Goal: Transaction & Acquisition: Book appointment/travel/reservation

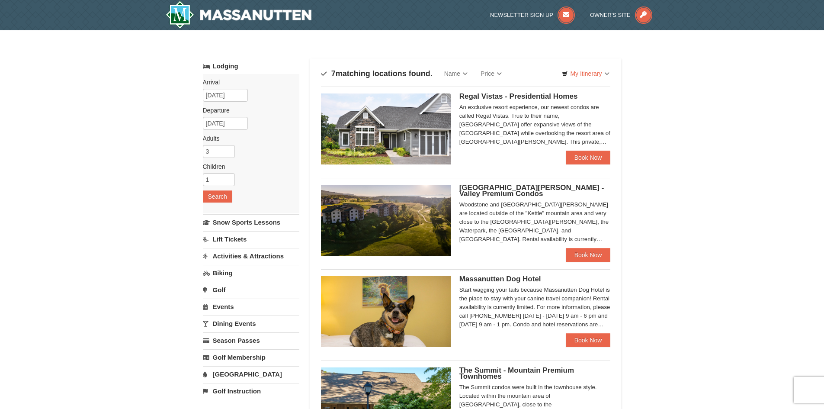
click at [426, 140] on img at bounding box center [386, 128] width 130 height 71
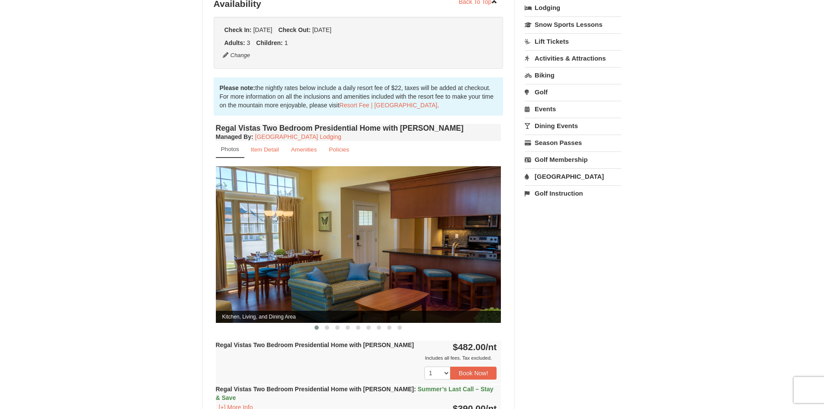
scroll to position [216, 0]
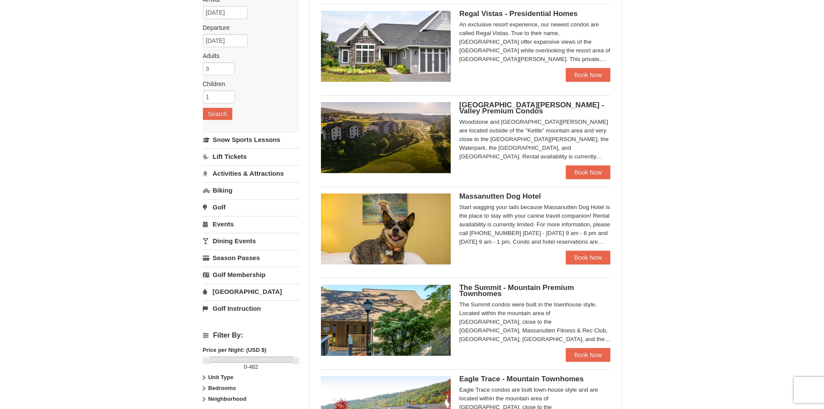
scroll to position [86, 0]
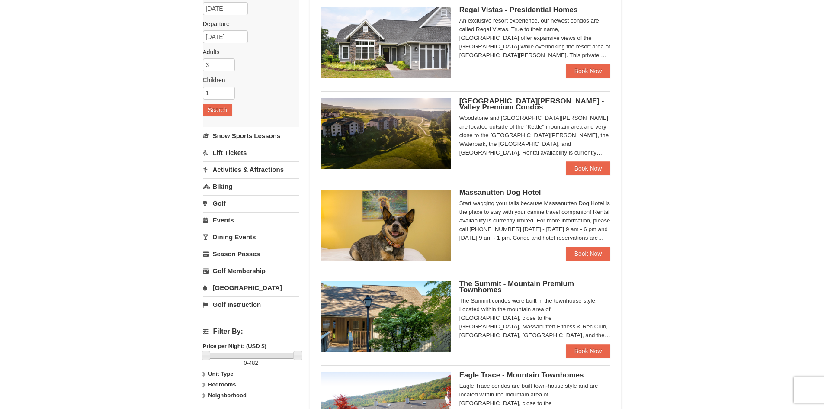
click at [413, 127] on img at bounding box center [386, 133] width 130 height 71
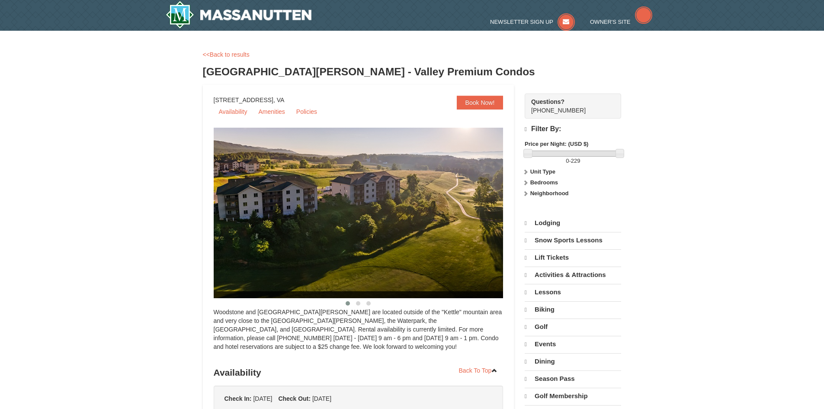
select select "9"
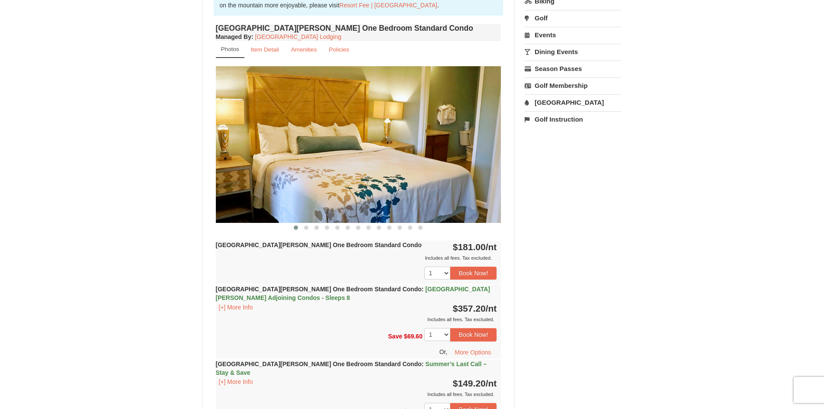
scroll to position [346, 0]
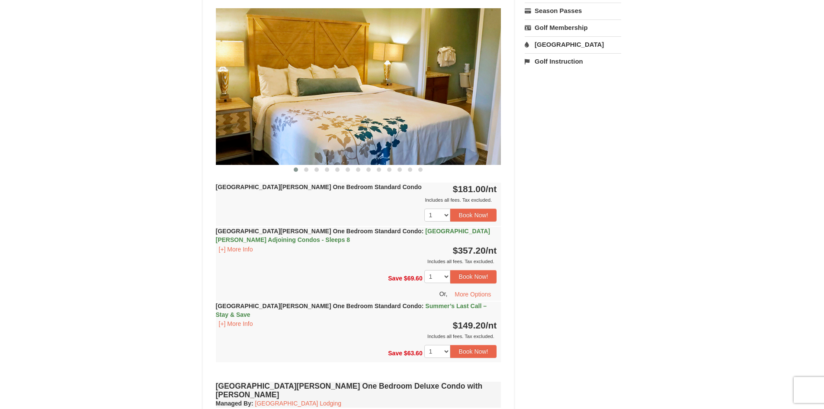
click at [334, 213] on div "1 2 3 4 5 6 7 8 9 10 11 12 13 14 15 16 17 18 19 20 21 22 23 24" at bounding box center [358, 215] width 285 height 22
click at [470, 216] on button "Book Now!" at bounding box center [473, 214] width 47 height 13
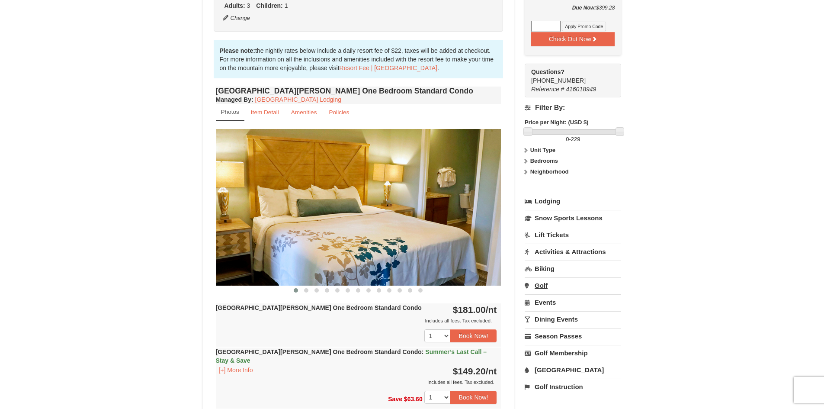
scroll to position [259, 0]
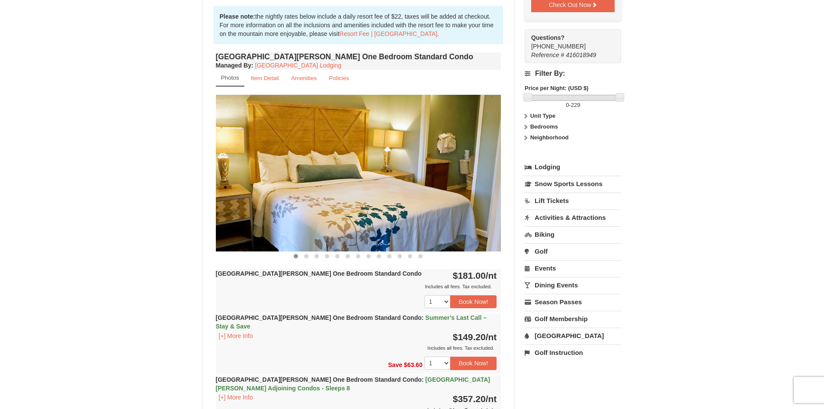
click at [526, 113] on icon at bounding box center [525, 116] width 6 height 6
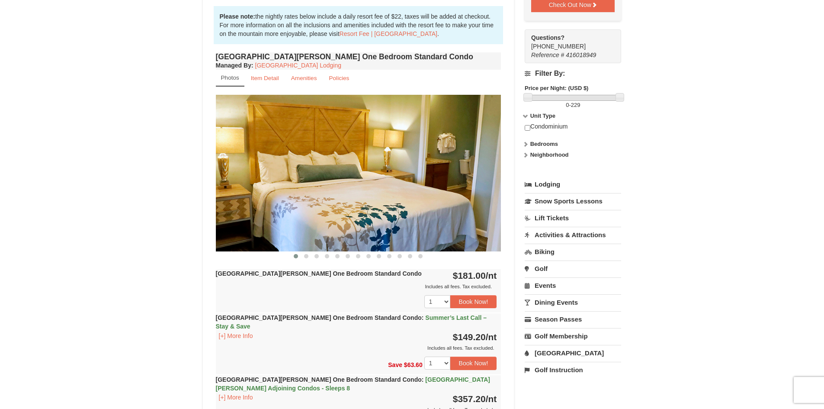
click at [530, 141] on strong "Bedrooms" at bounding box center [544, 144] width 28 height 6
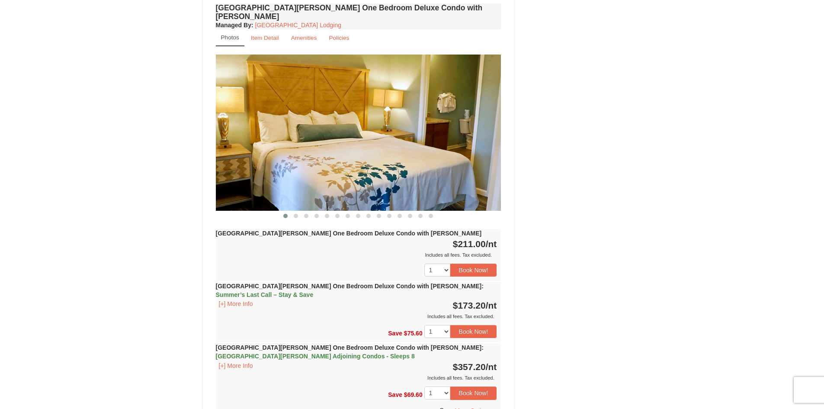
scroll to position [735, 0]
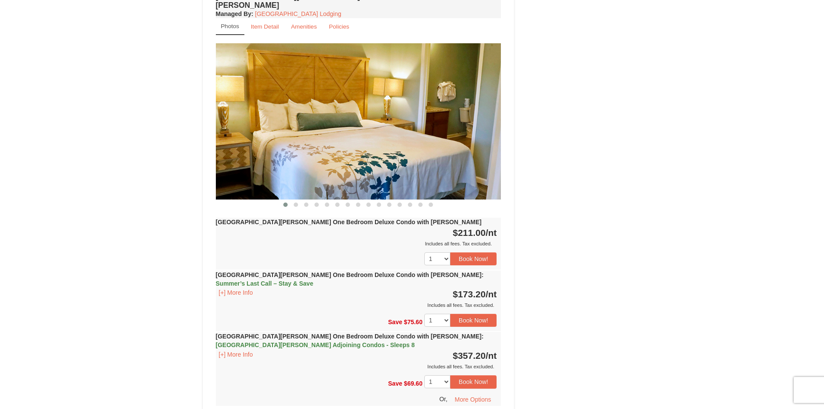
click at [455, 101] on img at bounding box center [358, 121] width 285 height 156
click at [383, 119] on img at bounding box center [358, 121] width 285 height 156
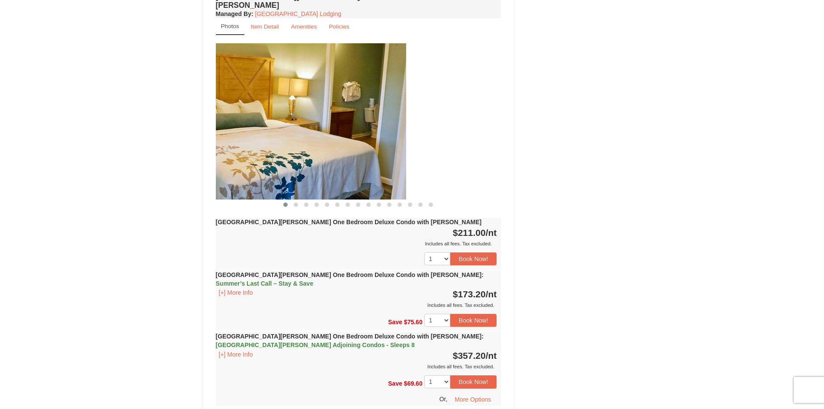
drag, startPoint x: 404, startPoint y: 129, endPoint x: 224, endPoint y: 145, distance: 180.2
click at [235, 144] on img at bounding box center [263, 121] width 285 height 156
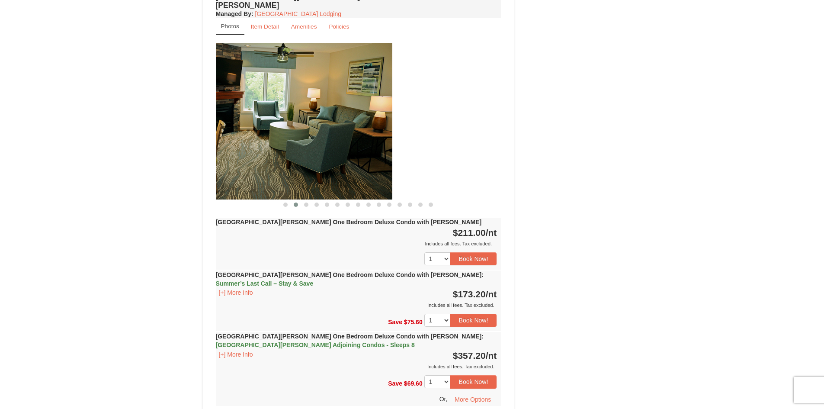
drag, startPoint x: 423, startPoint y: 130, endPoint x: 230, endPoint y: 158, distance: 195.8
click at [272, 155] on img at bounding box center [249, 121] width 285 height 156
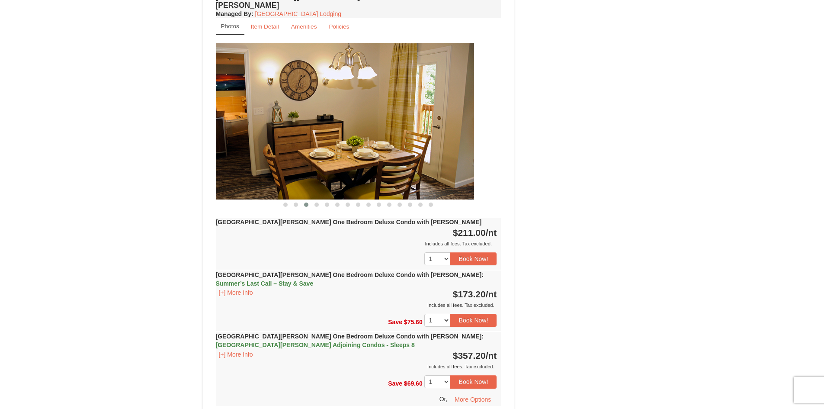
drag, startPoint x: 389, startPoint y: 132, endPoint x: 240, endPoint y: 170, distance: 153.6
click at [251, 169] on img at bounding box center [331, 121] width 285 height 156
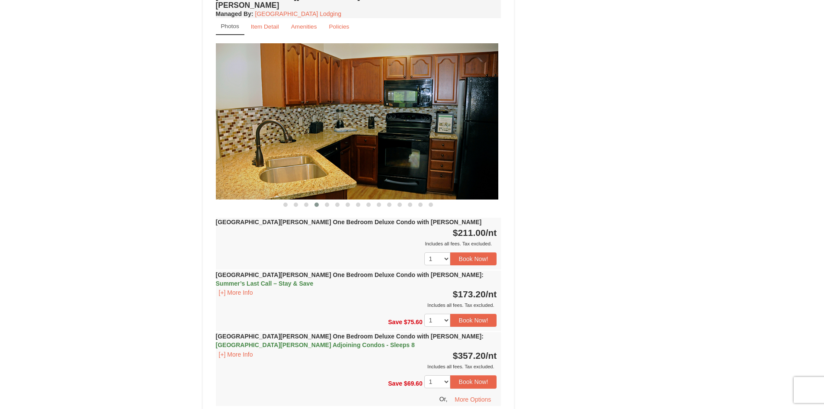
drag, startPoint x: 429, startPoint y: 127, endPoint x: 204, endPoint y: 171, distance: 229.3
click at [215, 168] on div "[GEOGRAPHIC_DATA][PERSON_NAME] One Bedroom Deluxe Condo with [PERSON_NAME] Mana…" at bounding box center [359, 206] width 290 height 433
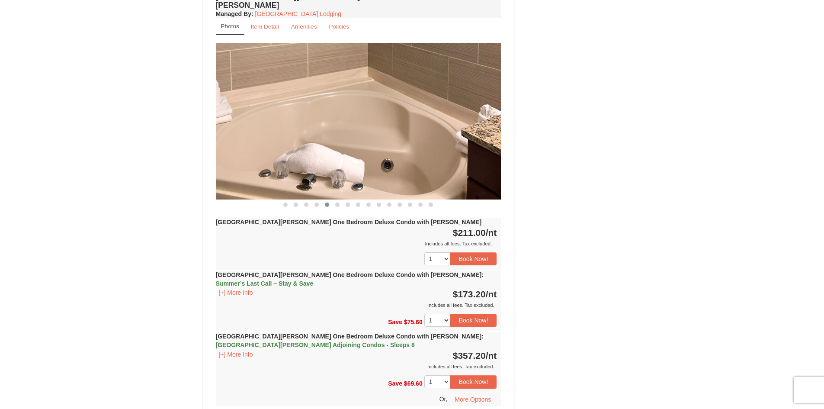
drag, startPoint x: 384, startPoint y: 128, endPoint x: 113, endPoint y: 170, distance: 274.4
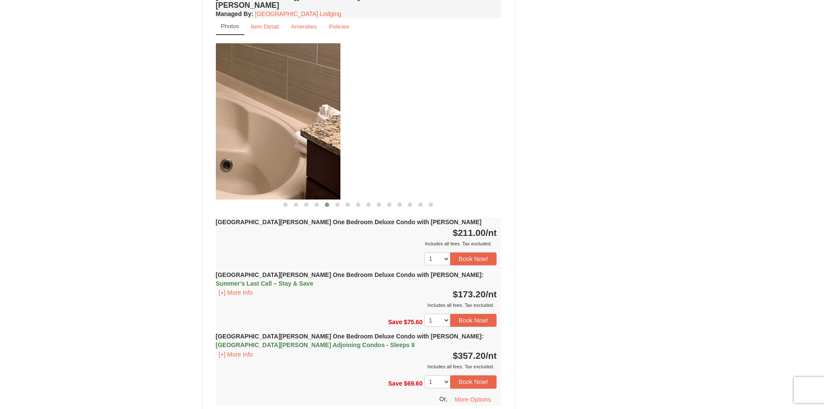
drag, startPoint x: 404, startPoint y: 141, endPoint x: 160, endPoint y: 158, distance: 244.1
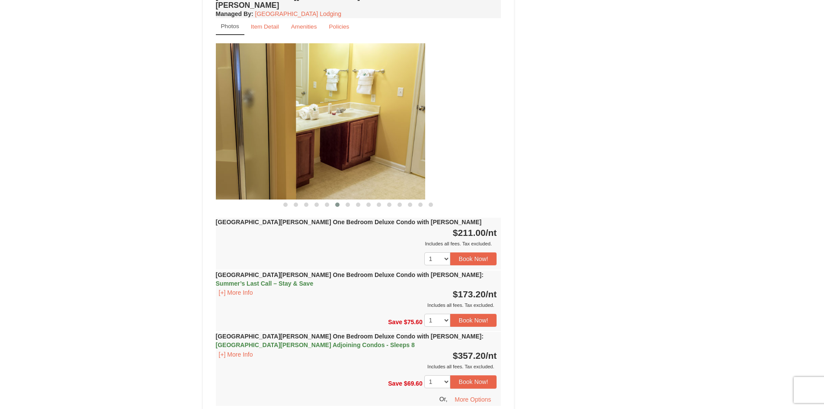
drag, startPoint x: 420, startPoint y: 133, endPoint x: 103, endPoint y: 152, distance: 317.6
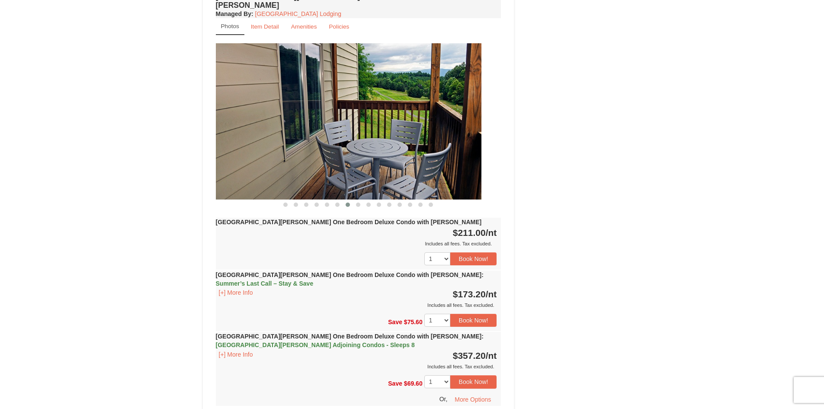
drag, startPoint x: 391, startPoint y: 135, endPoint x: 87, endPoint y: 151, distance: 303.6
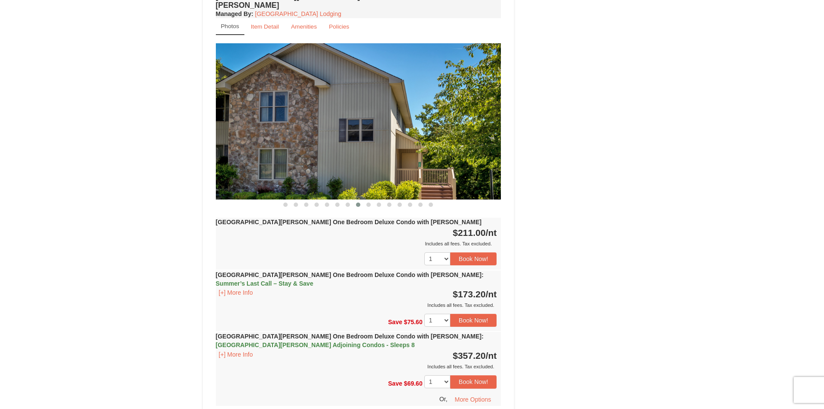
drag, startPoint x: 394, startPoint y: 131, endPoint x: 174, endPoint y: 135, distance: 219.8
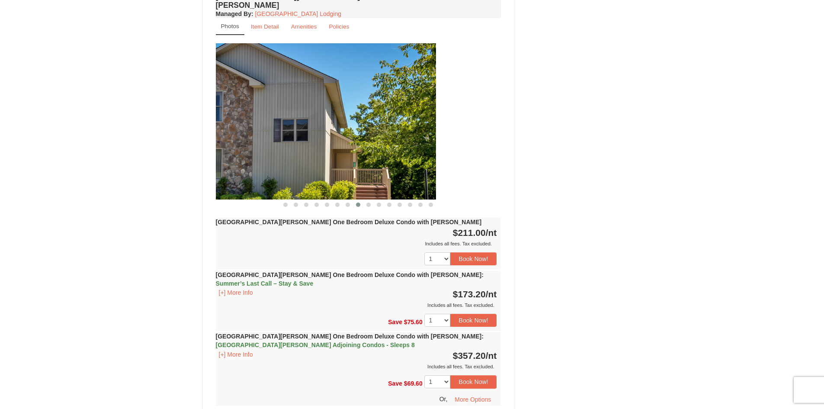
drag, startPoint x: 388, startPoint y: 142, endPoint x: 184, endPoint y: 138, distance: 203.7
click at [228, 140] on img at bounding box center [293, 121] width 285 height 156
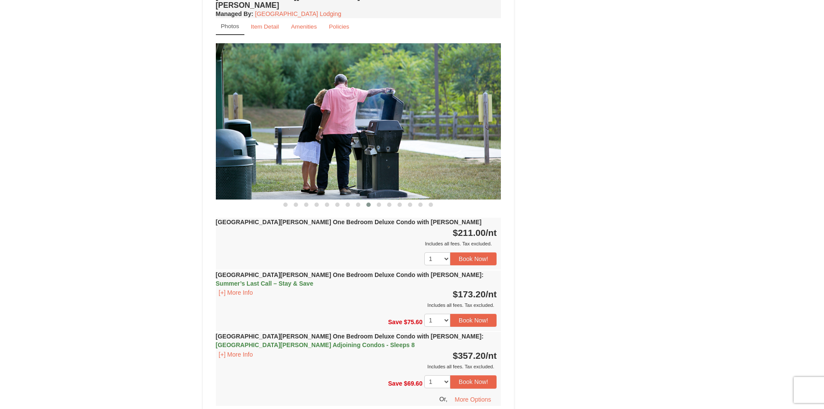
drag, startPoint x: 408, startPoint y: 97, endPoint x: 266, endPoint y: 99, distance: 141.4
click at [267, 99] on img at bounding box center [358, 121] width 285 height 156
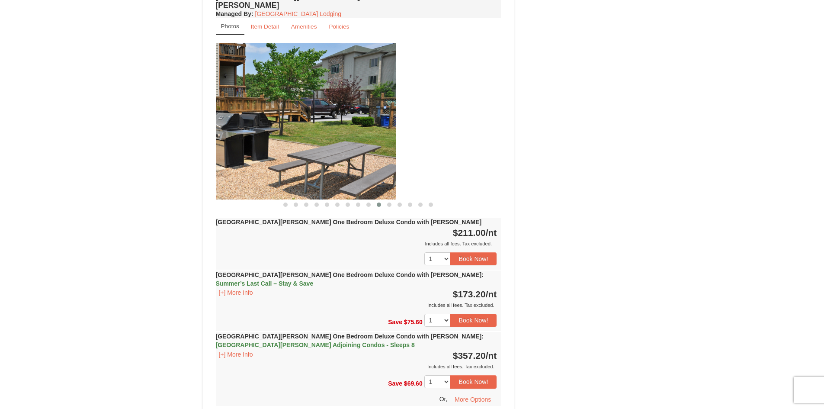
drag, startPoint x: 462, startPoint y: 100, endPoint x: 226, endPoint y: 109, distance: 236.3
click at [227, 109] on img at bounding box center [252, 121] width 285 height 156
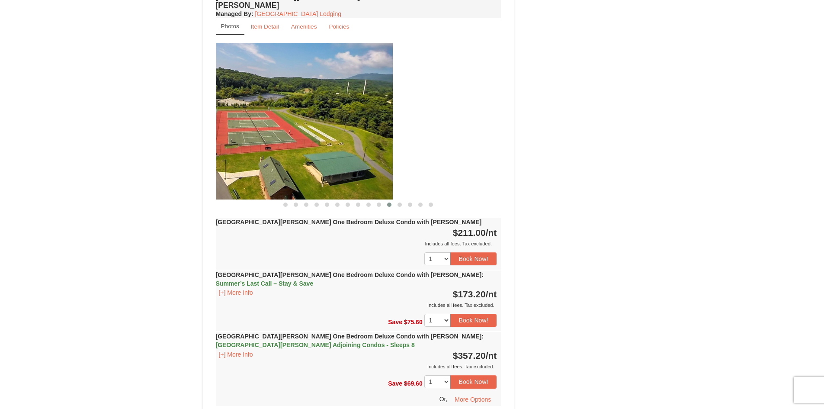
drag, startPoint x: 444, startPoint y: 109, endPoint x: 230, endPoint y: 105, distance: 214.1
click at [233, 106] on img at bounding box center [249, 121] width 285 height 156
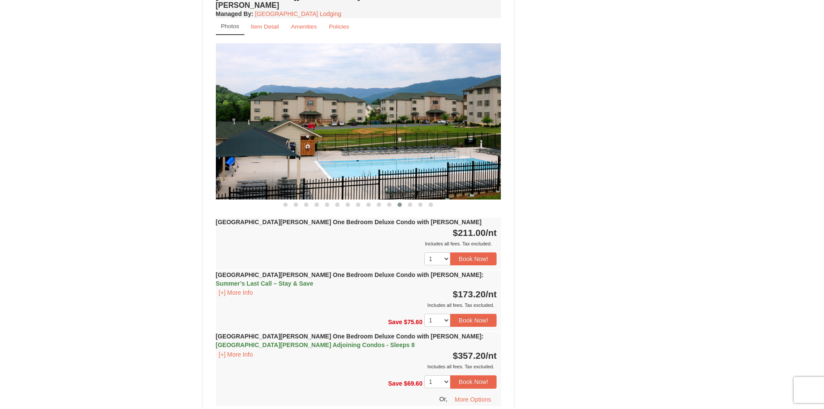
drag, startPoint x: 429, startPoint y: 115, endPoint x: 241, endPoint y: 117, distance: 188.2
click at [247, 117] on img at bounding box center [358, 121] width 285 height 156
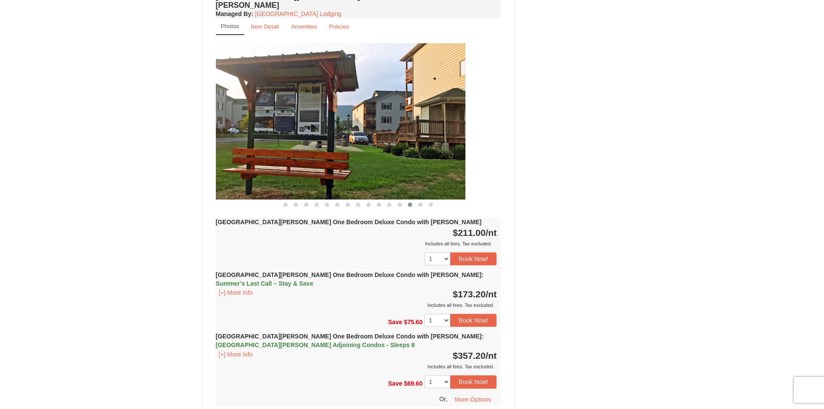
drag, startPoint x: 404, startPoint y: 124, endPoint x: 200, endPoint y: 117, distance: 203.8
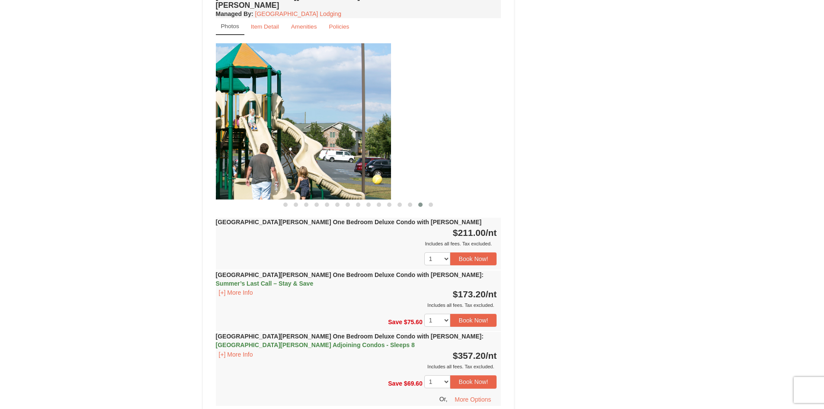
drag, startPoint x: 343, startPoint y: 129, endPoint x: 190, endPoint y: 120, distance: 152.9
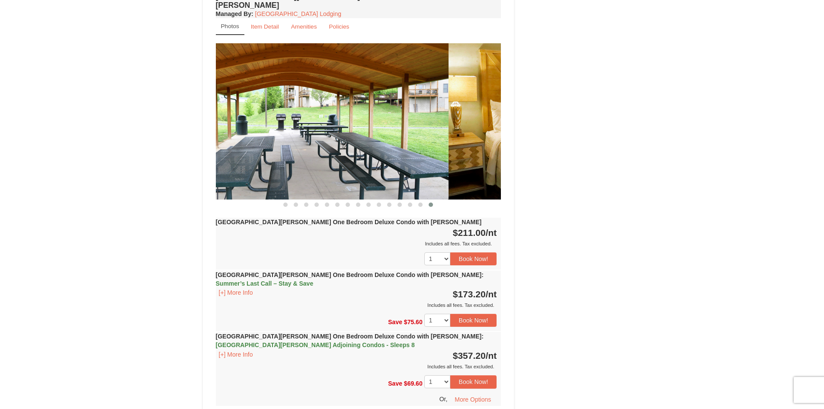
drag, startPoint x: 388, startPoint y: 125, endPoint x: 313, endPoint y: 131, distance: 75.5
click at [287, 131] on img at bounding box center [305, 121] width 285 height 156
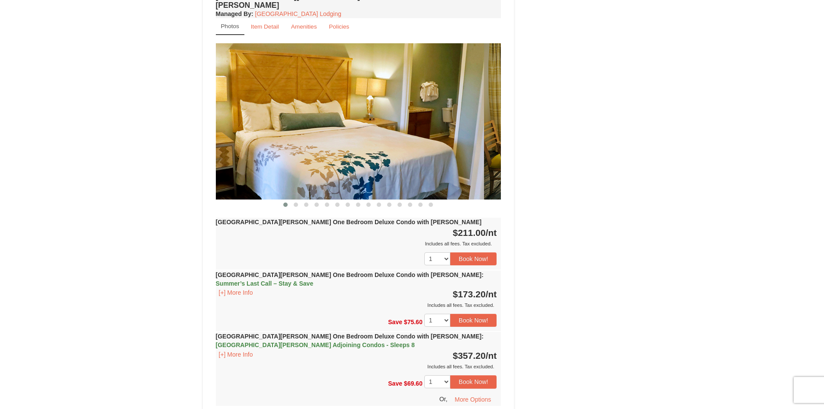
drag, startPoint x: 453, startPoint y: 141, endPoint x: 284, endPoint y: 154, distance: 170.1
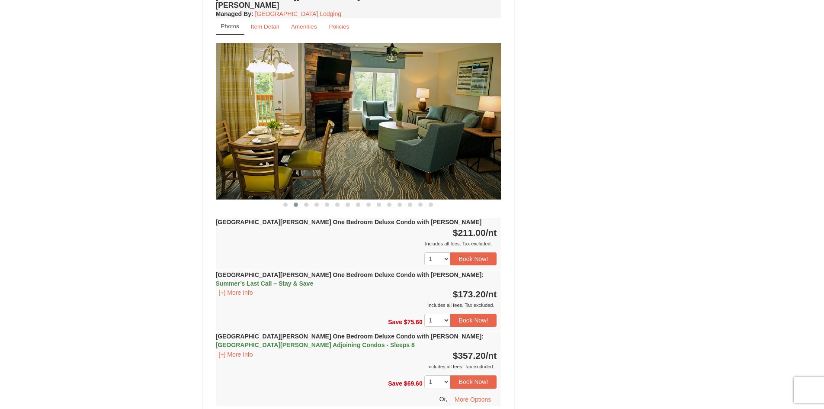
click at [347, 301] on div "Includes all fees. Tax excluded." at bounding box center [356, 305] width 281 height 9
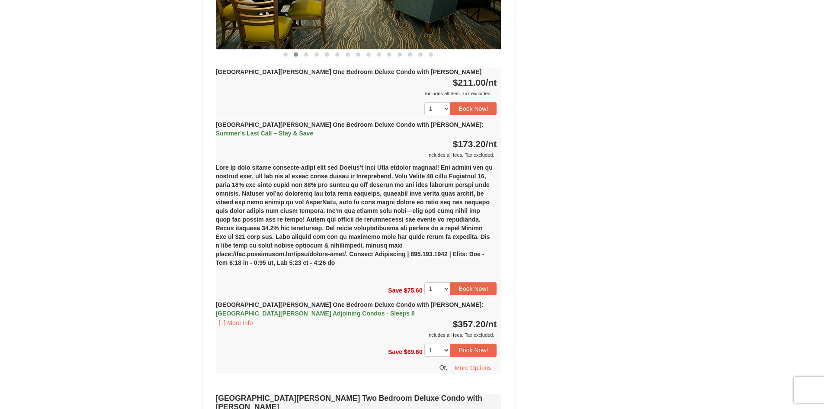
scroll to position [908, 0]
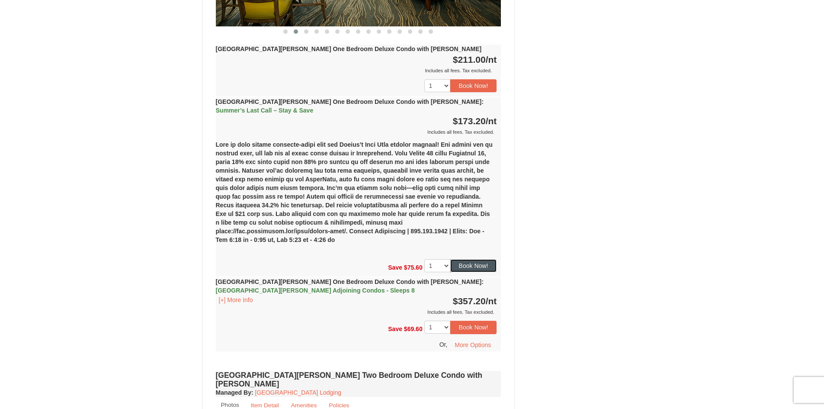
click at [483, 259] on button "Book Now!" at bounding box center [473, 265] width 47 height 13
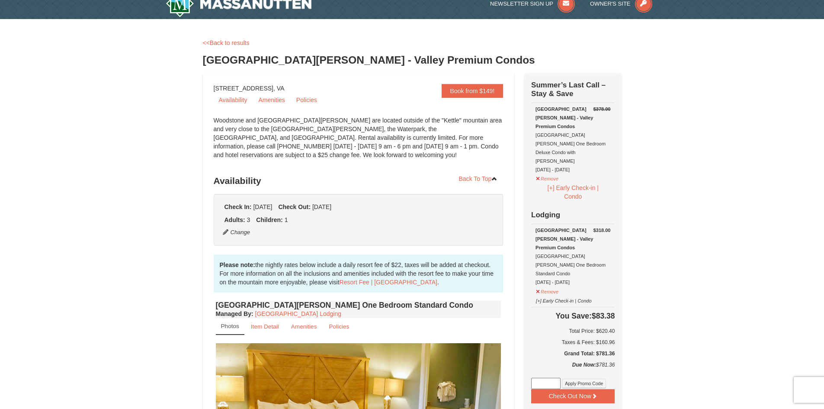
scroll to position [0, 0]
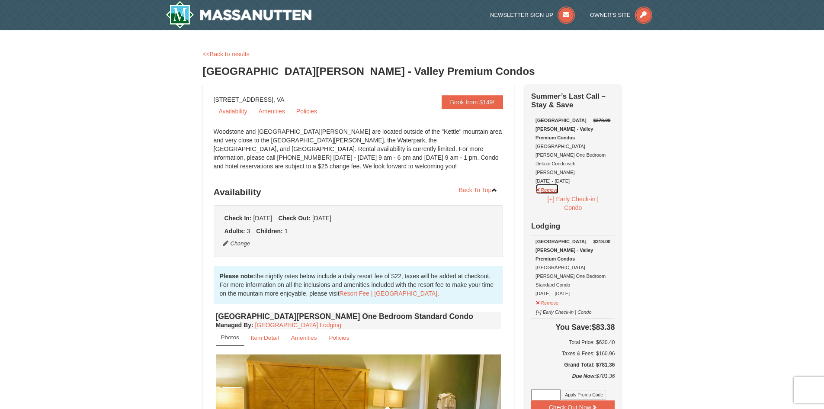
click at [540, 183] on button "Remove" at bounding box center [546, 188] width 23 height 11
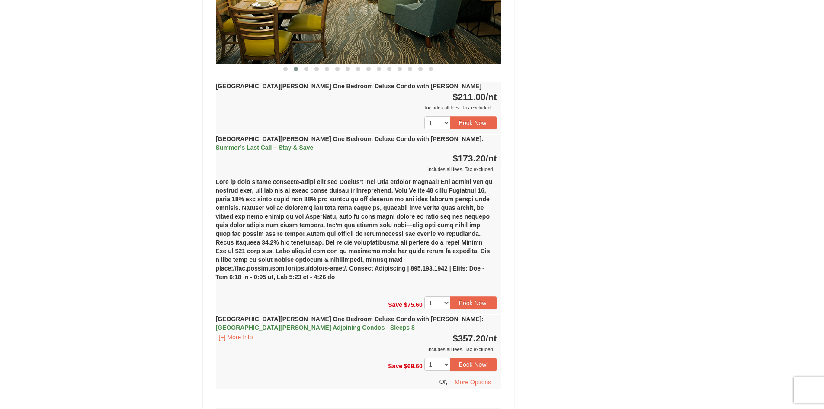
scroll to position [742, 0]
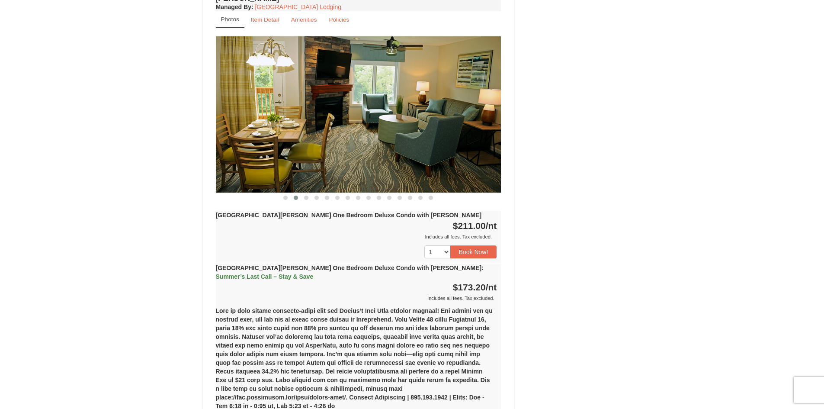
click at [450, 119] on img at bounding box center [358, 114] width 285 height 156
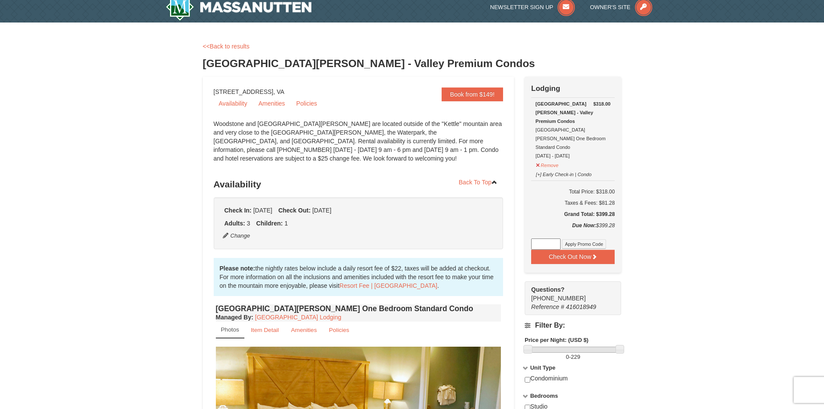
scroll to position [0, 0]
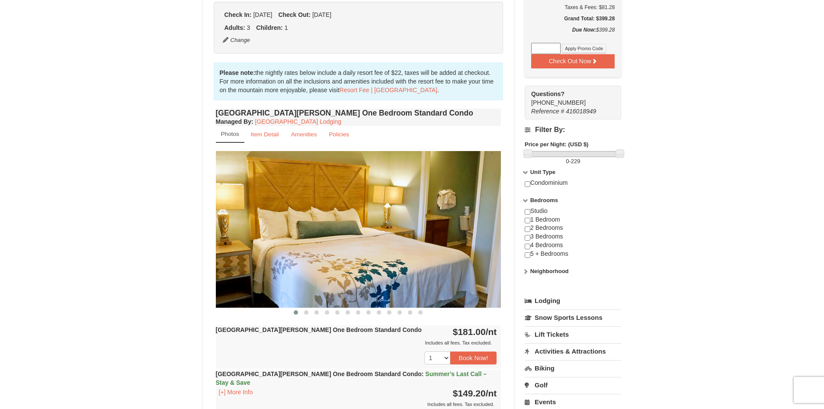
scroll to position [216, 0]
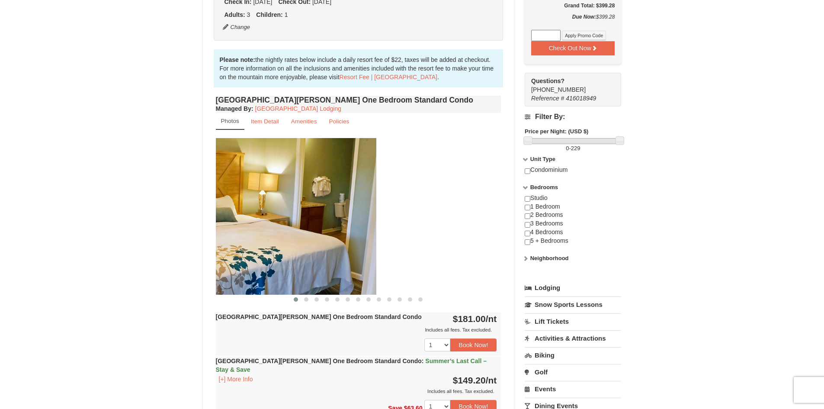
drag, startPoint x: 413, startPoint y: 256, endPoint x: 245, endPoint y: 269, distance: 169.2
click at [251, 269] on img at bounding box center [233, 216] width 285 height 156
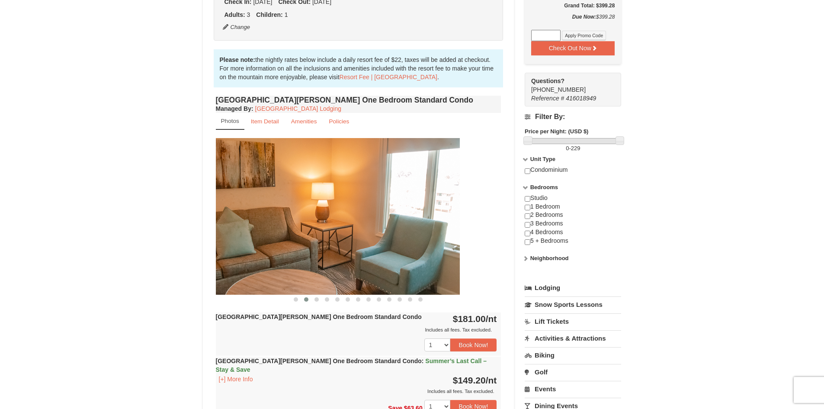
drag, startPoint x: 428, startPoint y: 245, endPoint x: 259, endPoint y: 259, distance: 169.2
click at [260, 259] on img at bounding box center [316, 216] width 285 height 156
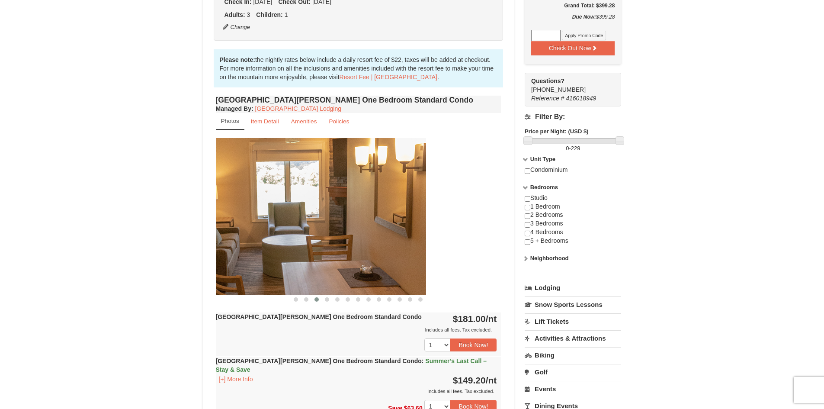
drag, startPoint x: 426, startPoint y: 233, endPoint x: 230, endPoint y: 260, distance: 197.8
click at [292, 251] on img at bounding box center [283, 216] width 285 height 156
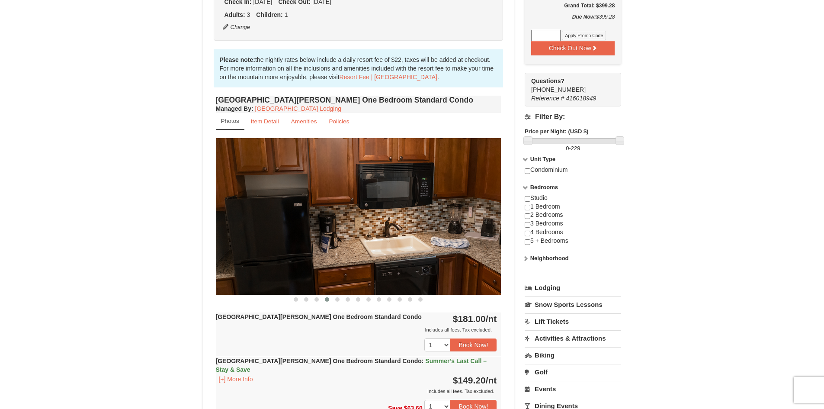
drag, startPoint x: 412, startPoint y: 225, endPoint x: 297, endPoint y: 247, distance: 117.6
click at [302, 246] on img at bounding box center [358, 216] width 285 height 156
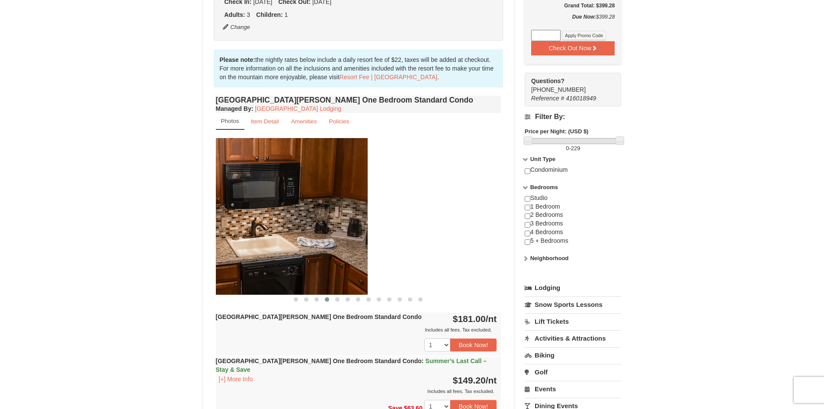
drag, startPoint x: 419, startPoint y: 235, endPoint x: 277, endPoint y: 235, distance: 141.9
click at [279, 235] on img at bounding box center [224, 216] width 285 height 156
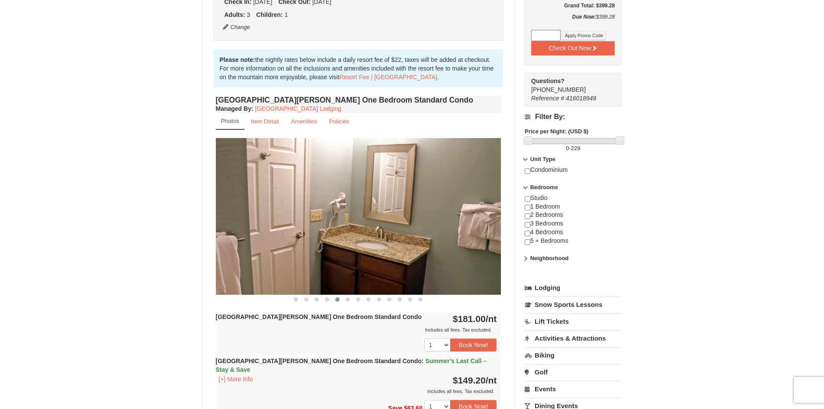
drag, startPoint x: 431, startPoint y: 232, endPoint x: 247, endPoint y: 237, distance: 184.8
click at [264, 237] on img at bounding box center [358, 216] width 285 height 156
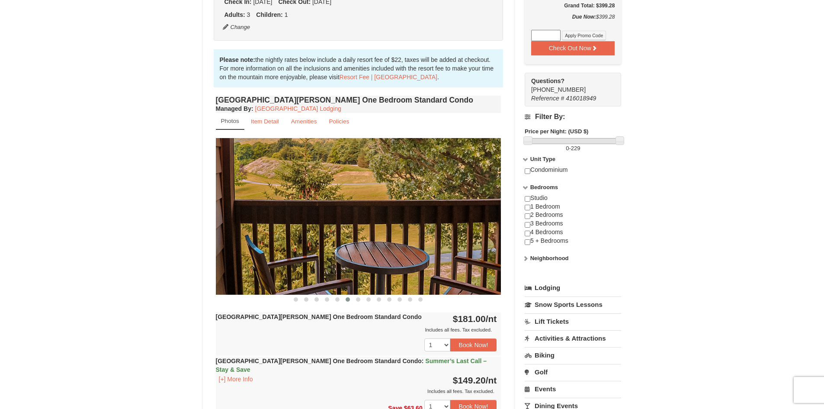
drag, startPoint x: 416, startPoint y: 236, endPoint x: 237, endPoint y: 240, distance: 178.7
click at [253, 240] on img at bounding box center [358, 216] width 285 height 156
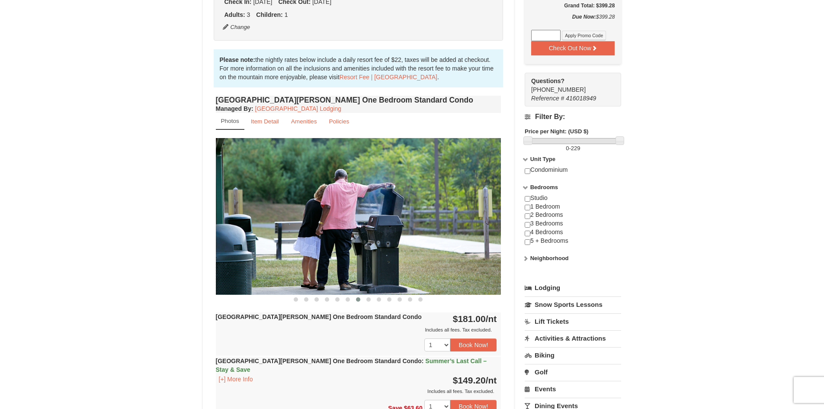
drag, startPoint x: 437, startPoint y: 234, endPoint x: 261, endPoint y: 244, distance: 176.3
click at [271, 244] on img at bounding box center [358, 216] width 285 height 156
drag, startPoint x: 396, startPoint y: 242, endPoint x: 179, endPoint y: 239, distance: 217.1
drag, startPoint x: 328, startPoint y: 241, endPoint x: 100, endPoint y: 236, distance: 227.6
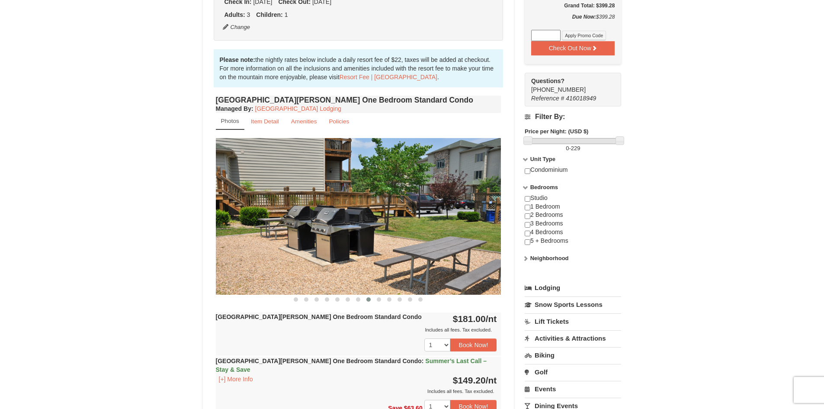
drag, startPoint x: 312, startPoint y: 238, endPoint x: 66, endPoint y: 242, distance: 246.5
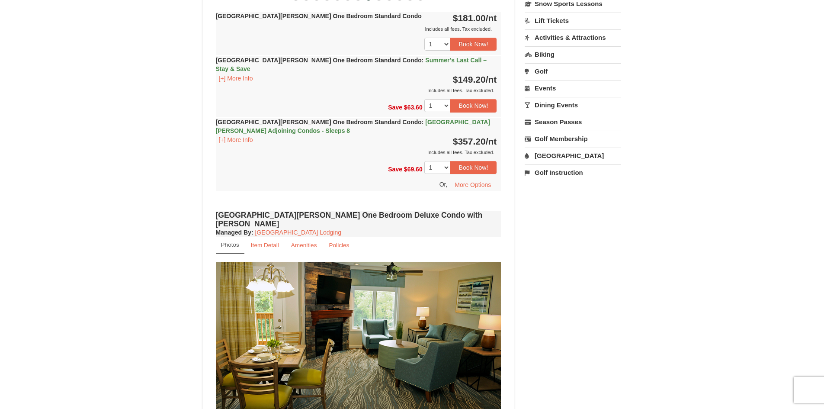
scroll to position [605, 0]
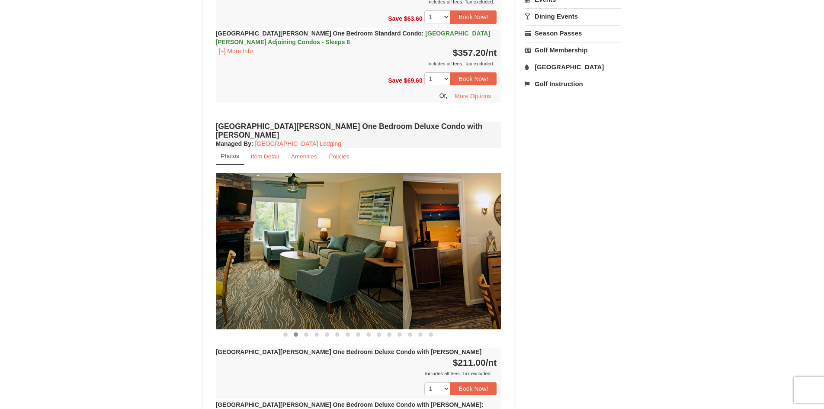
drag, startPoint x: 433, startPoint y: 229, endPoint x: 248, endPoint y: 239, distance: 184.9
click at [260, 238] on img at bounding box center [259, 251] width 285 height 156
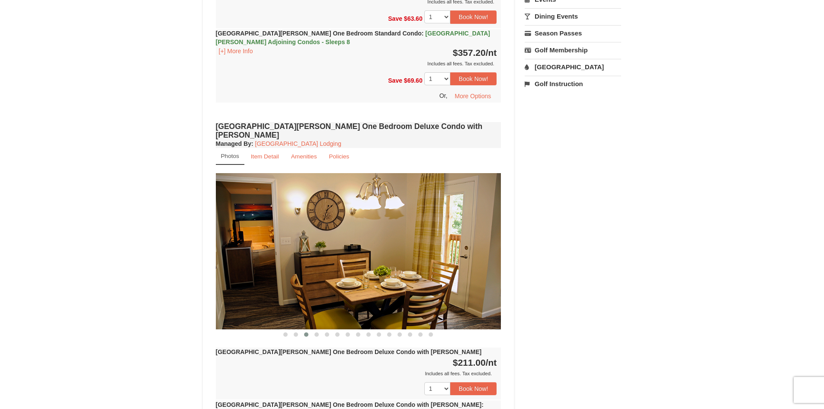
drag, startPoint x: 379, startPoint y: 246, endPoint x: 288, endPoint y: 255, distance: 91.3
click at [308, 255] on img at bounding box center [358, 251] width 285 height 156
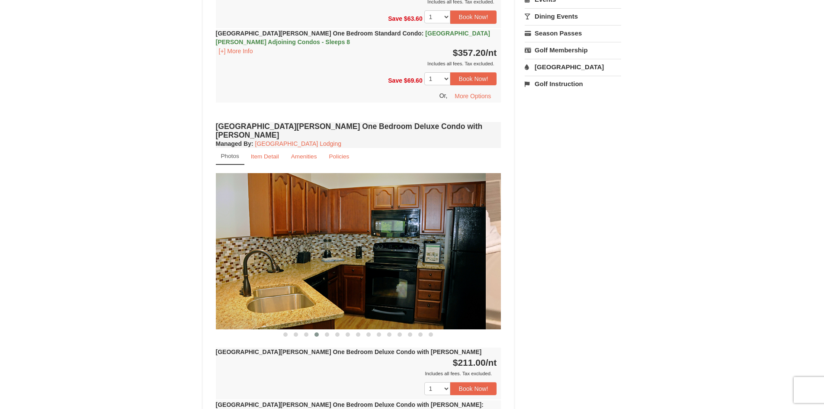
drag, startPoint x: 381, startPoint y: 253, endPoint x: 307, endPoint y: 264, distance: 74.7
click at [308, 263] on img at bounding box center [342, 251] width 285 height 156
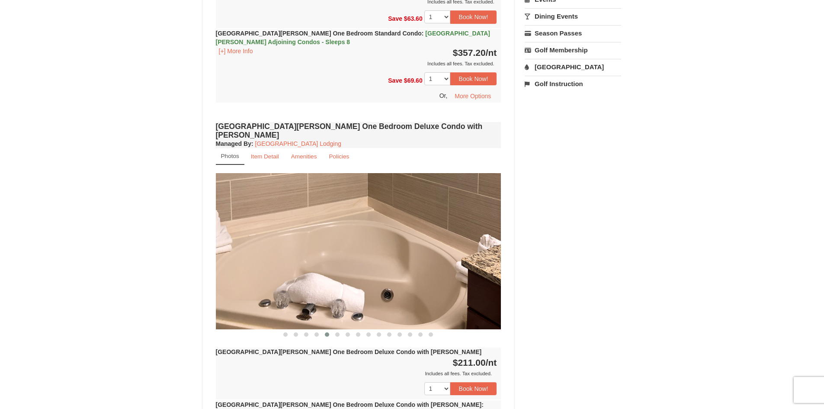
drag, startPoint x: 412, startPoint y: 263, endPoint x: 340, endPoint y: 270, distance: 73.1
click at [344, 269] on img at bounding box center [358, 251] width 285 height 156
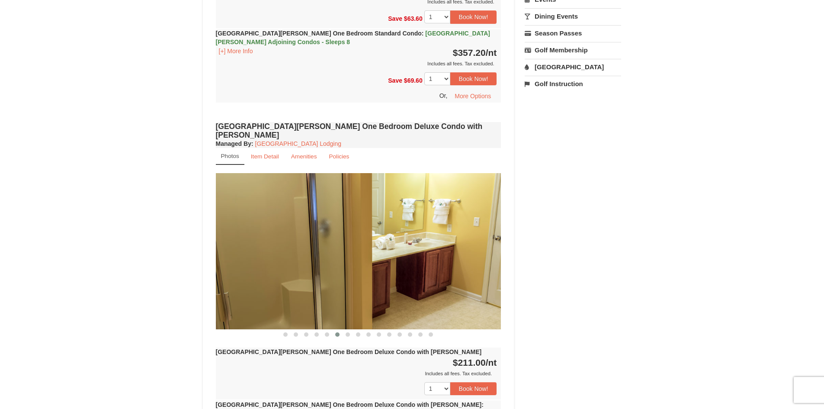
drag, startPoint x: 392, startPoint y: 268, endPoint x: 333, endPoint y: 274, distance: 59.2
click at [352, 272] on img at bounding box center [358, 251] width 285 height 156
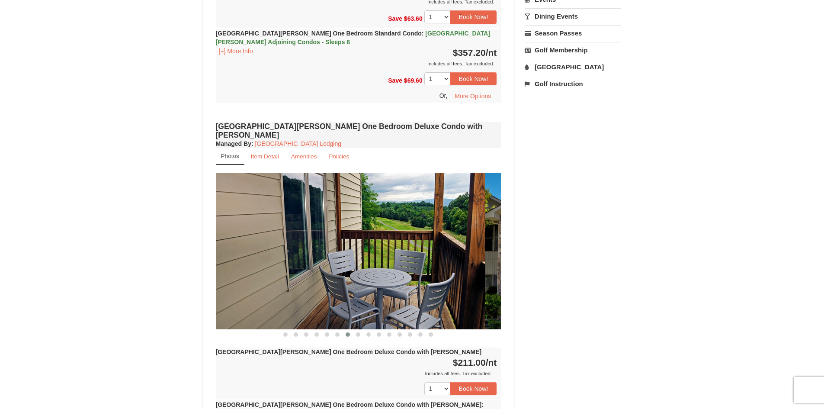
drag, startPoint x: 415, startPoint y: 272, endPoint x: 336, endPoint y: 280, distance: 79.5
click at [352, 279] on img at bounding box center [341, 251] width 285 height 156
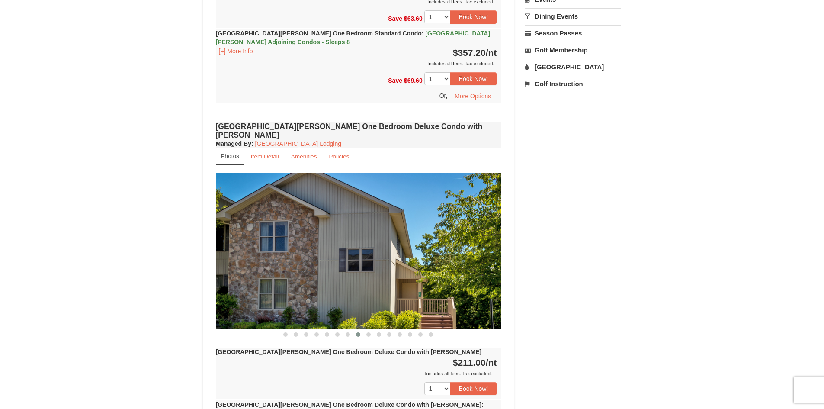
drag, startPoint x: 415, startPoint y: 276, endPoint x: 372, endPoint y: 282, distance: 43.3
click at [371, 281] on img at bounding box center [358, 251] width 285 height 156
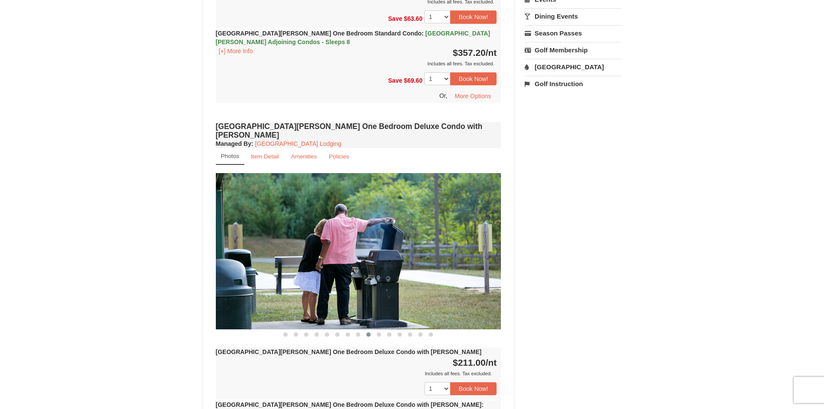
drag, startPoint x: 401, startPoint y: 283, endPoint x: 334, endPoint y: 290, distance: 67.3
click at [335, 290] on img at bounding box center [358, 251] width 285 height 156
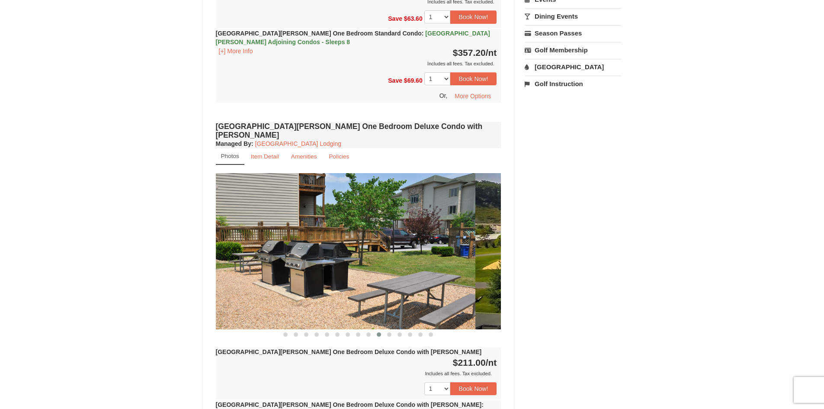
drag, startPoint x: 398, startPoint y: 284, endPoint x: 353, endPoint y: 288, distance: 44.7
click at [356, 288] on img at bounding box center [332, 251] width 285 height 156
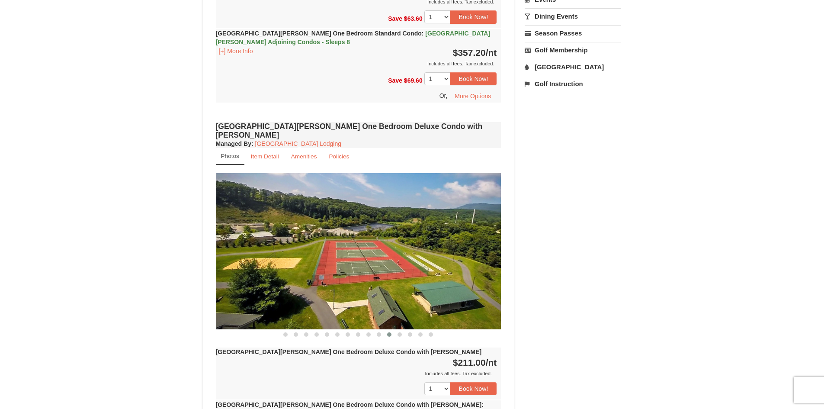
drag, startPoint x: 418, startPoint y: 288, endPoint x: 380, endPoint y: 292, distance: 38.7
click at [386, 291] on img at bounding box center [358, 251] width 285 height 156
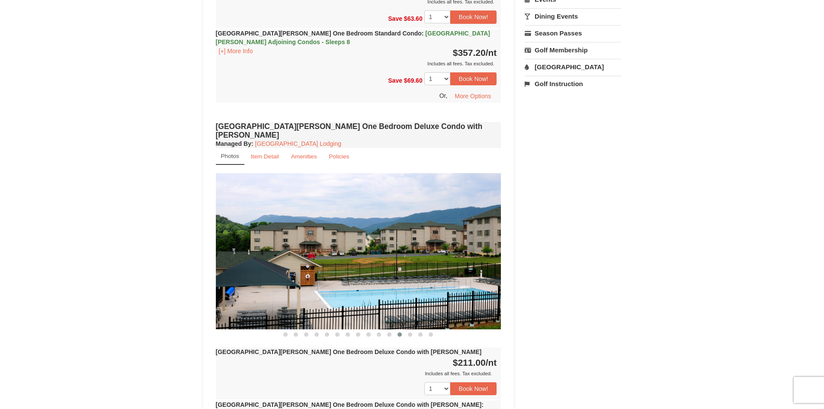
drag, startPoint x: 392, startPoint y: 293, endPoint x: 368, endPoint y: 295, distance: 23.4
click at [372, 295] on img at bounding box center [358, 251] width 285 height 156
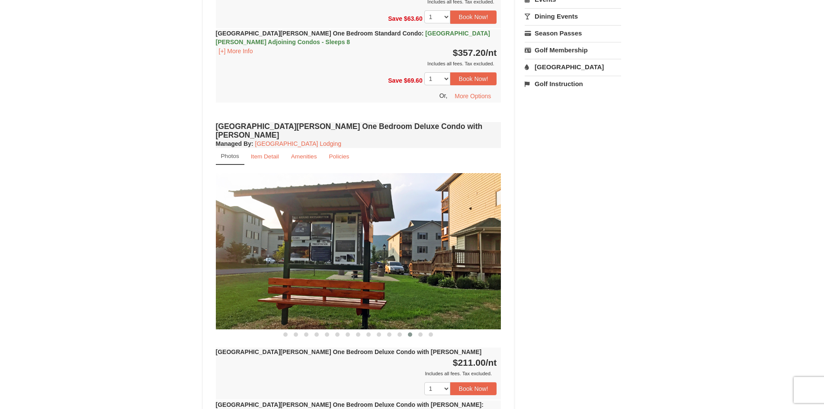
drag, startPoint x: 397, startPoint y: 295, endPoint x: 354, endPoint y: 298, distance: 43.7
click at [360, 298] on img at bounding box center [358, 251] width 285 height 156
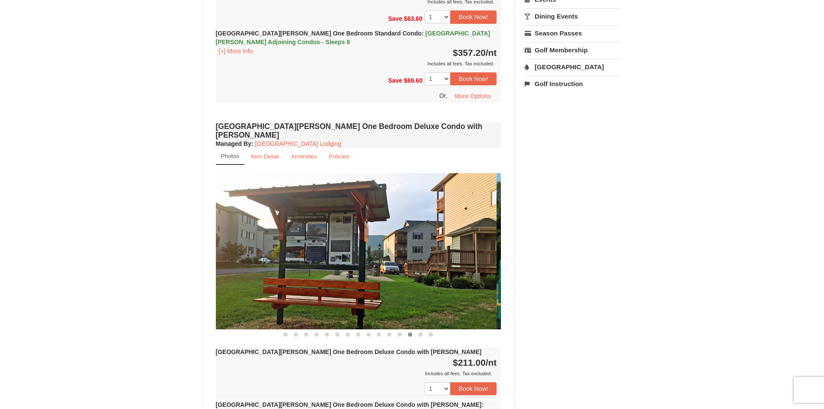
drag, startPoint x: 400, startPoint y: 286, endPoint x: 333, endPoint y: 288, distance: 67.5
click at [333, 290] on img at bounding box center [353, 251] width 285 height 156
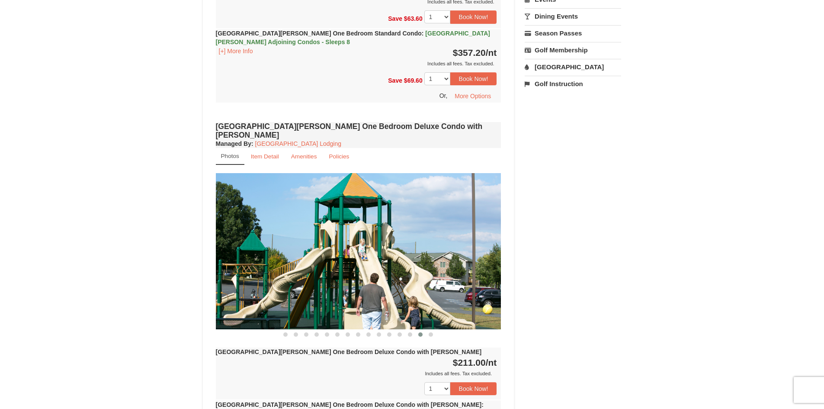
drag, startPoint x: 401, startPoint y: 284, endPoint x: 329, endPoint y: 286, distance: 72.3
click at [353, 285] on img at bounding box center [358, 251] width 285 height 156
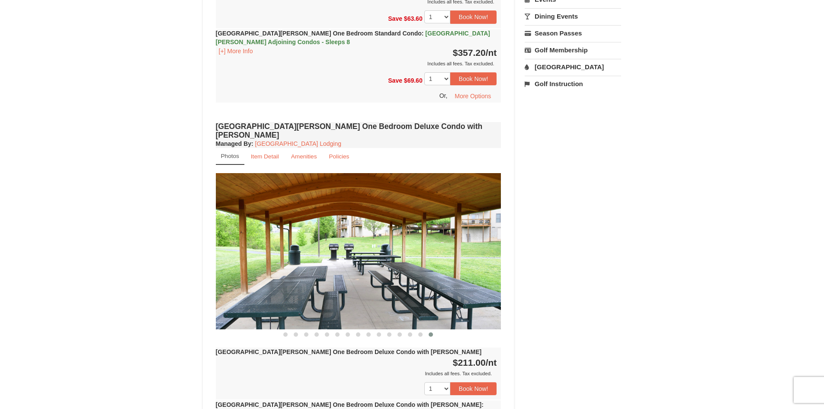
drag, startPoint x: 368, startPoint y: 281, endPoint x: 306, endPoint y: 282, distance: 61.9
click at [314, 282] on img at bounding box center [358, 251] width 285 height 156
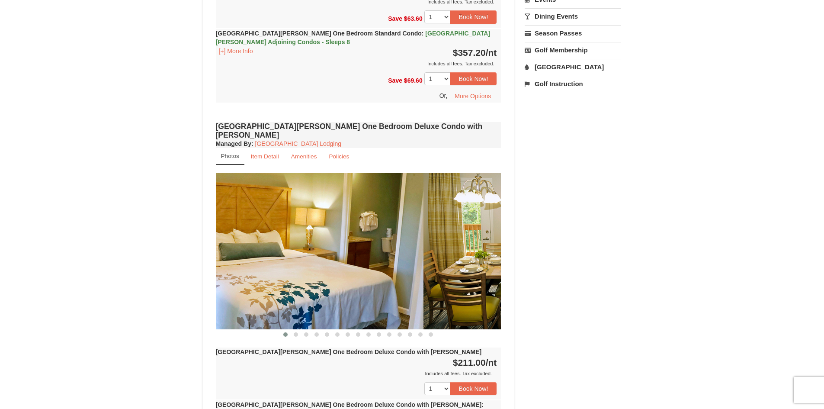
drag, startPoint x: 316, startPoint y: 285, endPoint x: 216, endPoint y: 288, distance: 100.0
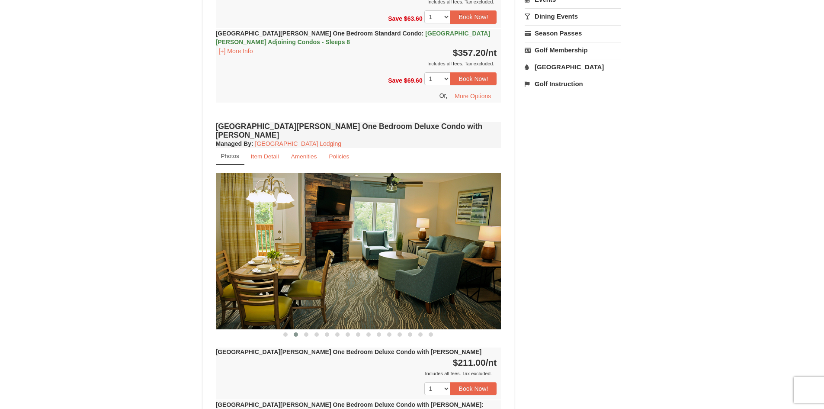
drag, startPoint x: 348, startPoint y: 284, endPoint x: 265, endPoint y: 280, distance: 82.7
click at [300, 283] on img at bounding box center [358, 251] width 285 height 156
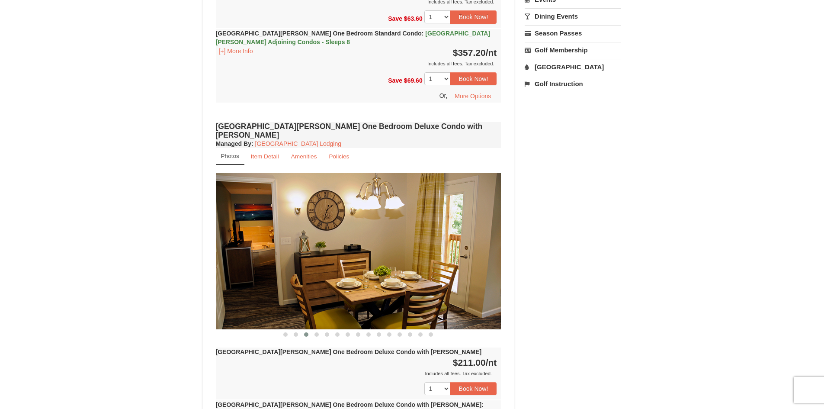
click at [281, 274] on img at bounding box center [358, 251] width 285 height 156
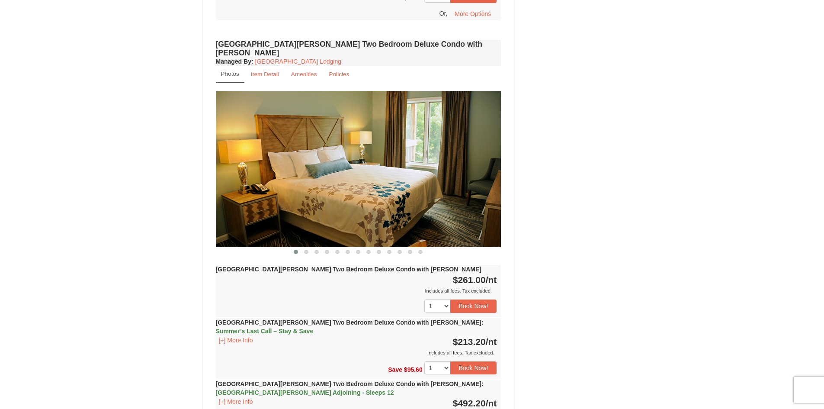
scroll to position [1254, 0]
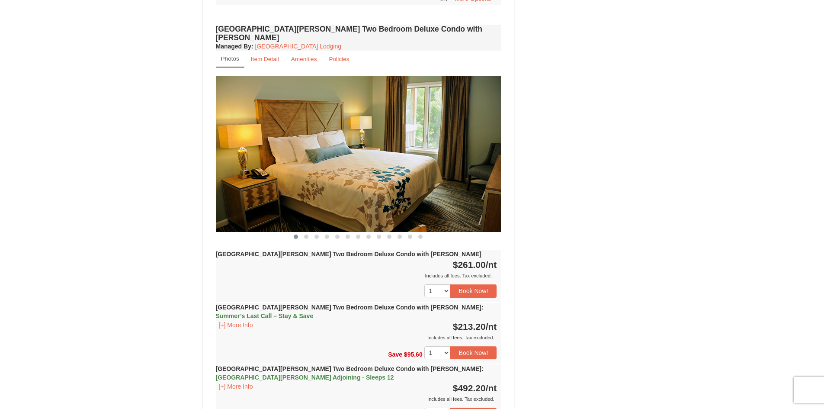
click at [346, 303] on div "[GEOGRAPHIC_DATA][PERSON_NAME] Two Bedroom Deluxe Condo with [PERSON_NAME] : Su…" at bounding box center [358, 322] width 285 height 39
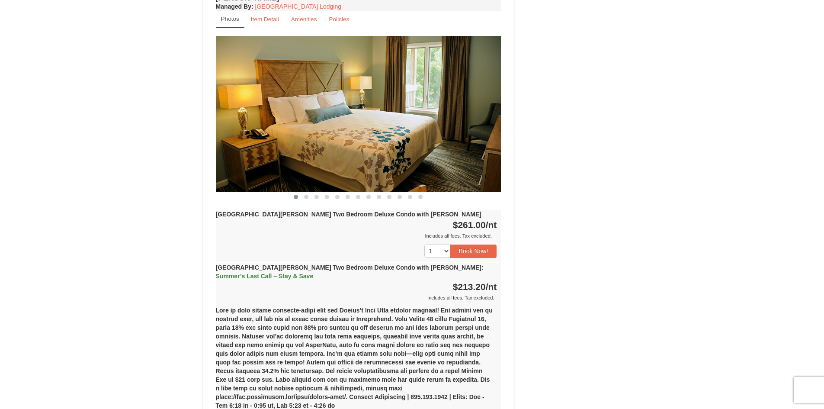
scroll to position [1231, 0]
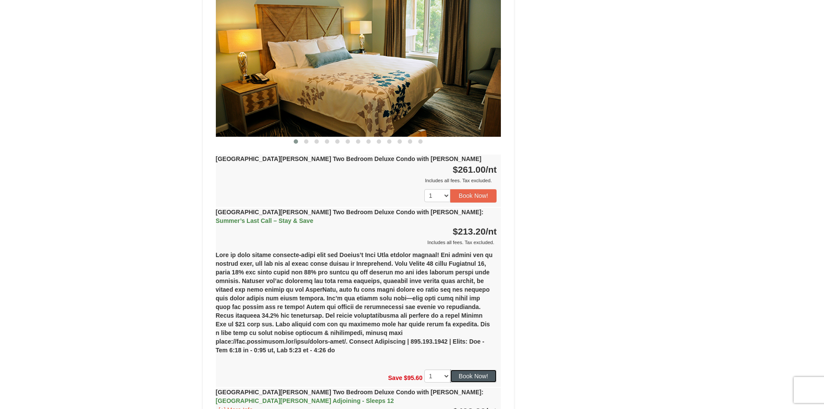
click at [471, 369] on button "Book Now!" at bounding box center [473, 375] width 47 height 13
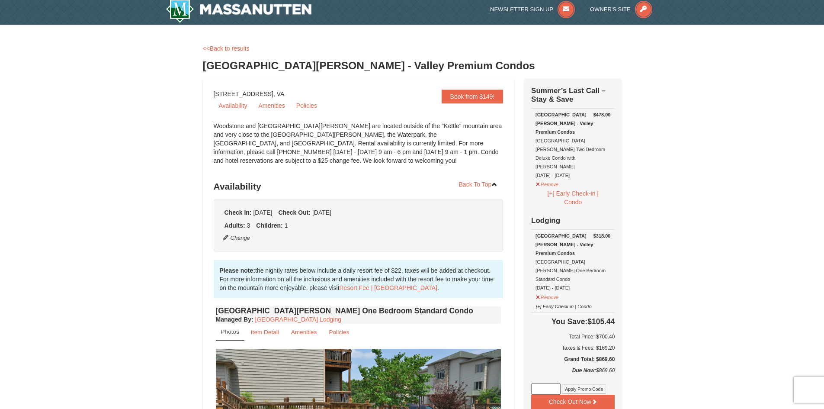
scroll to position [0, 0]
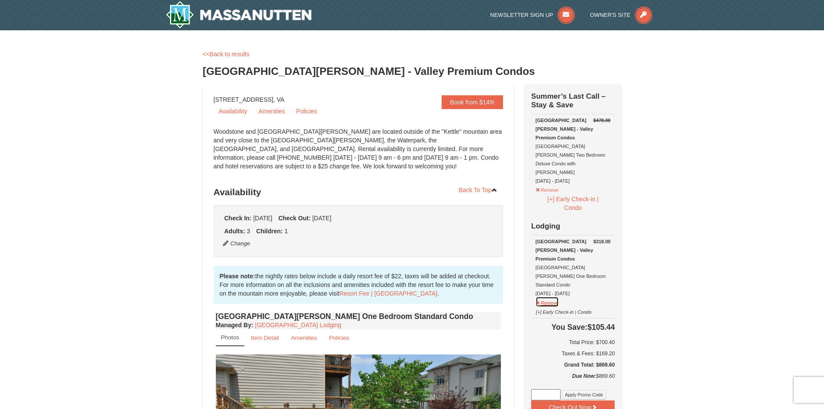
click at [541, 296] on button "Remove" at bounding box center [546, 301] width 23 height 11
